Goal: Information Seeking & Learning: Learn about a topic

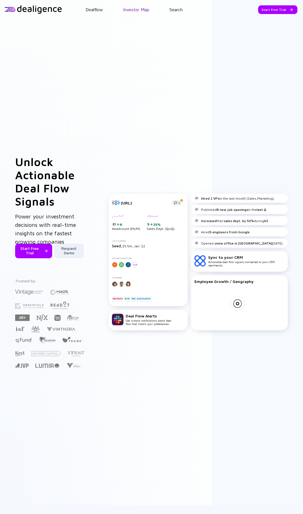
click at [131, 11] on link "Investor Map" at bounding box center [136, 9] width 26 height 5
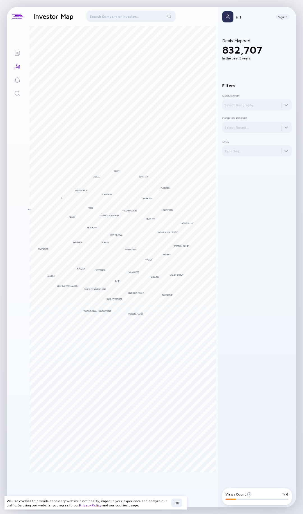
click at [106, 16] on div at bounding box center [130, 17] width 89 height 13
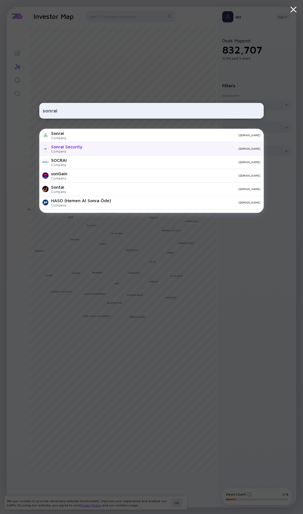
type input "sonrai"
click at [61, 144] on div "Sonrai Security" at bounding box center [66, 146] width 31 height 5
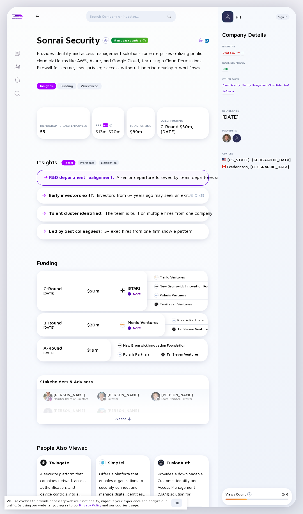
click at [132, 179] on div "R&D department realignment : A senior departure followed by team departures sig…" at bounding box center [153, 177] width 208 height 5
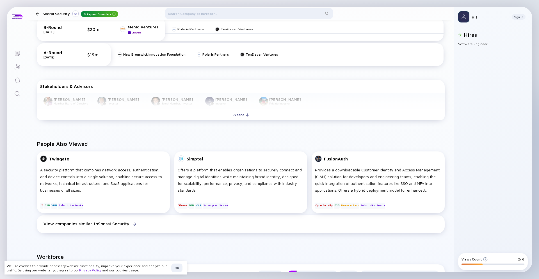
scroll to position [281, 0]
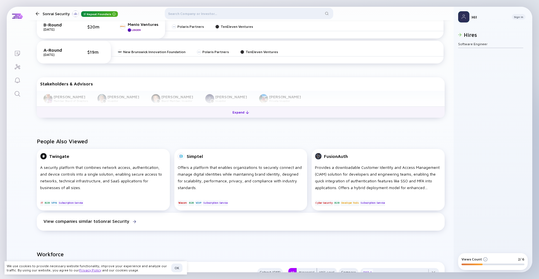
click at [238, 114] on div "Expand" at bounding box center [240, 112] width 23 height 9
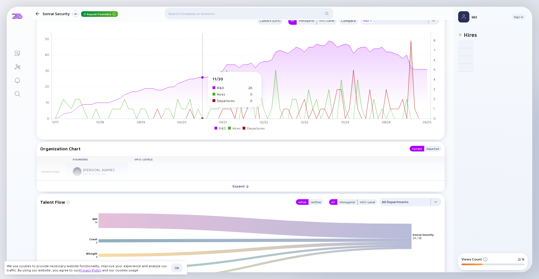
scroll to position [535, 0]
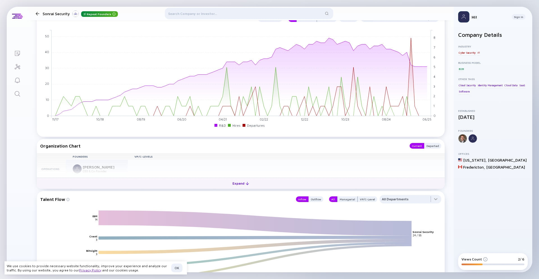
click at [241, 184] on div "Expand" at bounding box center [240, 183] width 23 height 9
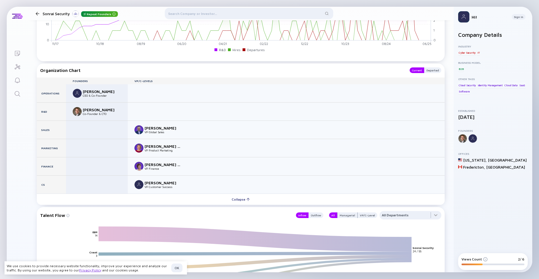
scroll to position [613, 0]
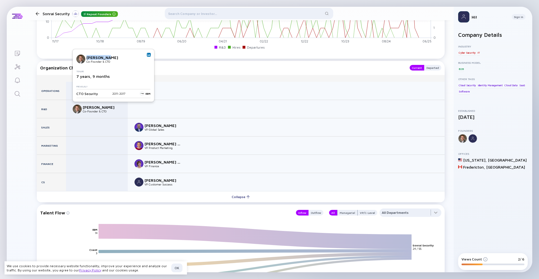
drag, startPoint x: 87, startPoint y: 58, endPoint x: 107, endPoint y: 59, distance: 19.7
click at [107, 59] on div "[PERSON_NAME]" at bounding box center [104, 57] width 37 height 5
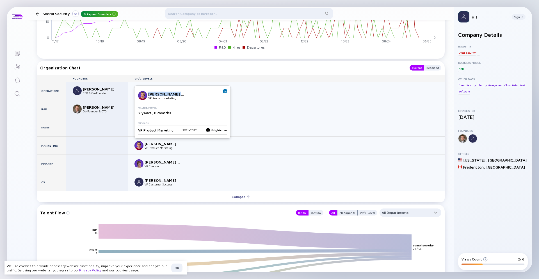
copy div "[PERSON_NAME] [PERSON_NAME]"
drag, startPoint x: 148, startPoint y: 94, endPoint x: 187, endPoint y: 95, distance: 39.3
click at [187, 95] on div "[PERSON_NAME] [PERSON_NAME] Product Marketing" at bounding box center [181, 95] width 86 height 9
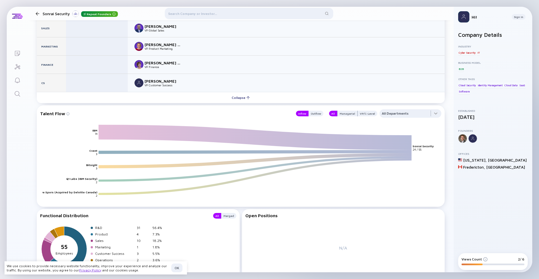
scroll to position [724, 0]
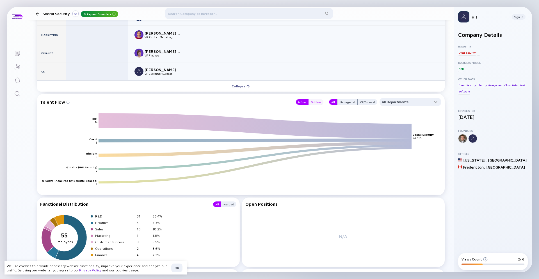
click at [303, 103] on div "Outflow" at bounding box center [315, 102] width 15 height 6
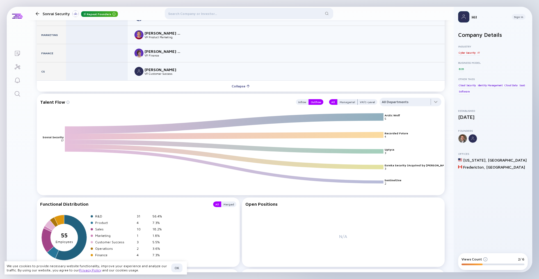
click at [303, 113] on icon "Arctic Wolf Recorded Future Uptycs Eureka Security (Acquired by Tenable) Sentin…" at bounding box center [242, 153] width 401 height 81
click at [303, 102] on div "Managerial" at bounding box center [347, 102] width 20 height 6
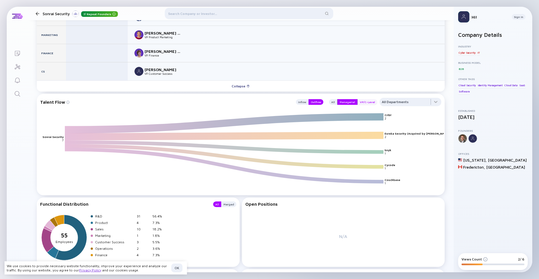
click at [303, 102] on div "VP/C-Level" at bounding box center [368, 102] width 20 height 6
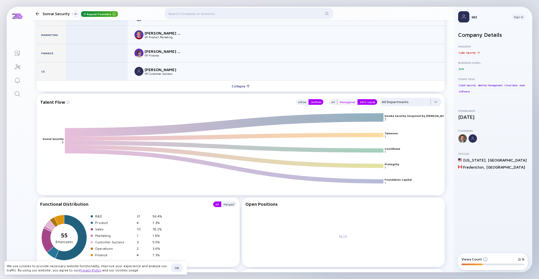
click at [303, 101] on div "Managerial" at bounding box center [347, 102] width 20 height 6
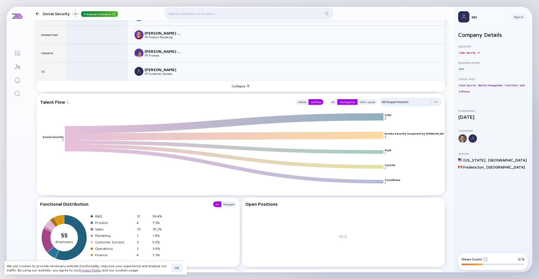
click at [303, 101] on div "All" at bounding box center [333, 102] width 8 height 6
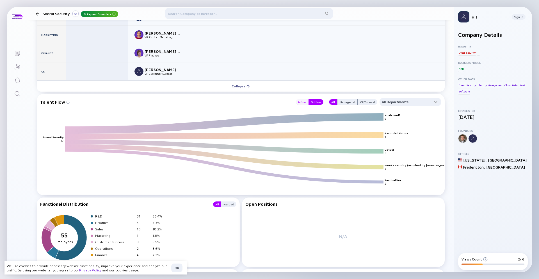
click at [303, 101] on div "Inflow" at bounding box center [302, 102] width 13 height 6
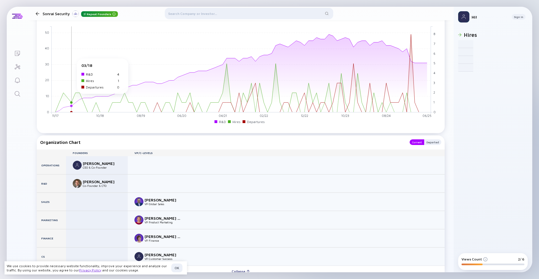
scroll to position [581, 0]
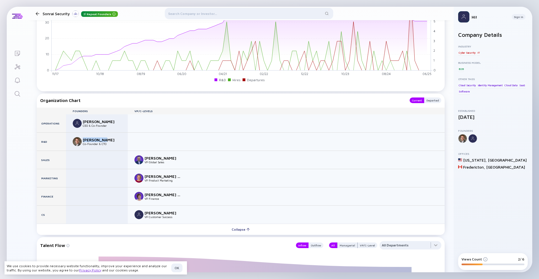
copy div "[PERSON_NAME]"
drag, startPoint x: 108, startPoint y: 140, endPoint x: 83, endPoint y: 139, distance: 24.8
click at [83, 139] on div "[PERSON_NAME]" at bounding box center [101, 139] width 37 height 5
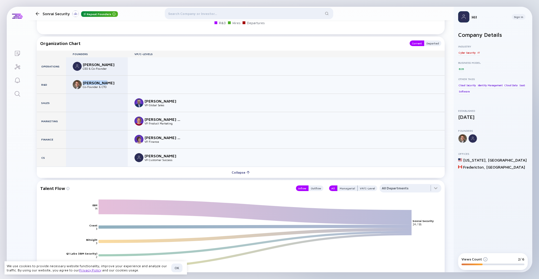
scroll to position [636, 0]
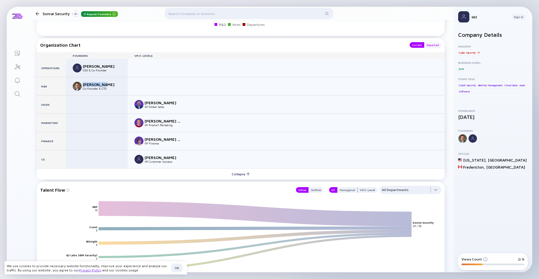
click at [303, 47] on div "Departed" at bounding box center [432, 45] width 17 height 6
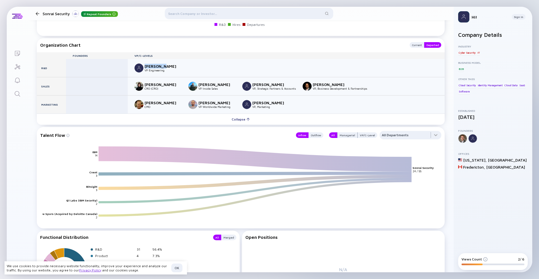
drag, startPoint x: 164, startPoint y: 67, endPoint x: 144, endPoint y: 66, distance: 20.2
click at [145, 66] on div "[PERSON_NAME]" at bounding box center [163, 66] width 37 height 5
copy div "[PERSON_NAME]"
drag, startPoint x: 351, startPoint y: 85, endPoint x: 311, endPoint y: 85, distance: 40.7
click at [303, 85] on div "[PERSON_NAME] VP, Business Development & Partnerships" at bounding box center [335, 86] width 65 height 9
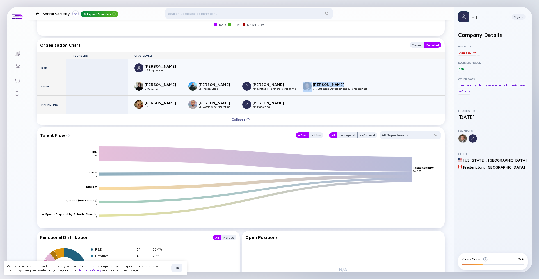
copy div "[PERSON_NAME]"
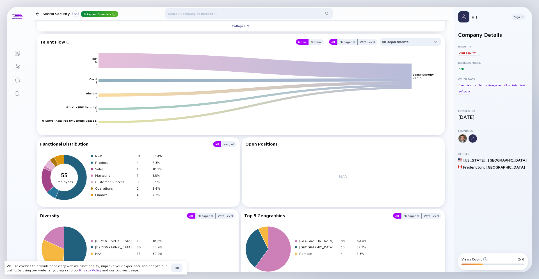
scroll to position [758, 0]
